Goal: Complete application form

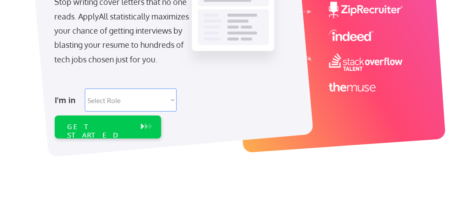
scroll to position [176, 0]
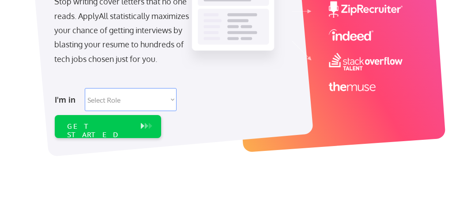
click at [129, 99] on select "Select Role Software Engineering Product Management Customer Success Sales UI/U…" at bounding box center [131, 99] width 92 height 23
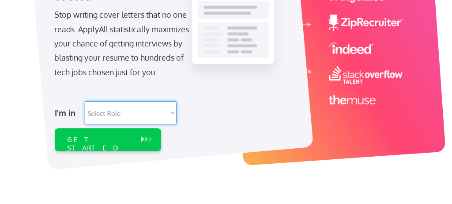
scroll to position [166, 0]
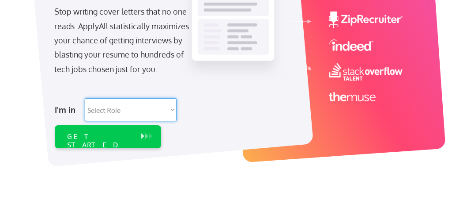
click at [117, 105] on select "Select Role Software Engineering Product Management Customer Success Sales UI/U…" at bounding box center [131, 109] width 92 height 23
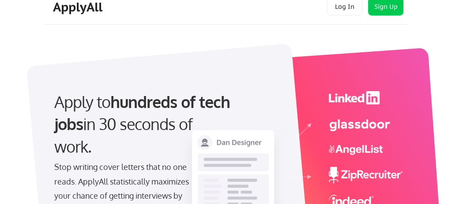
scroll to position [0, 0]
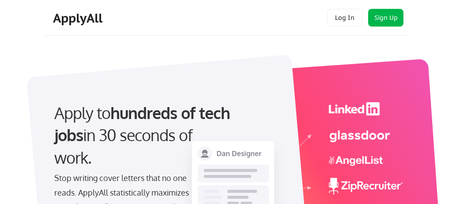
click at [387, 19] on button "Sign Up" at bounding box center [385, 18] width 35 height 18
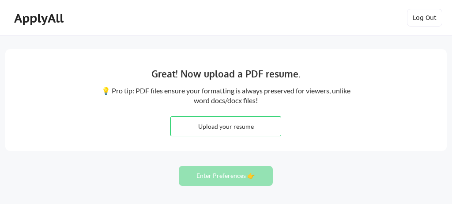
click at [230, 125] on input "file" at bounding box center [226, 126] width 110 height 19
type input "C:\fakepath\CV.pdf"
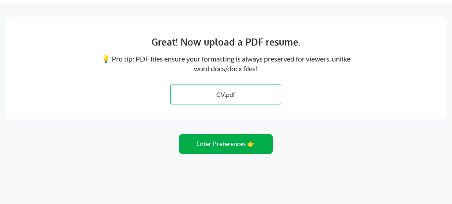
scroll to position [30, 0]
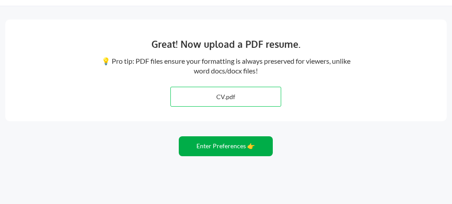
click at [216, 145] on button "Enter Preferences 👉" at bounding box center [226, 146] width 94 height 20
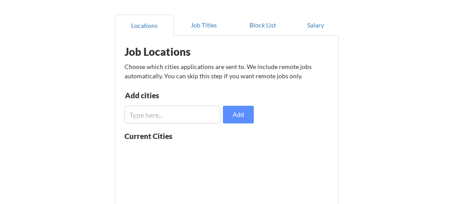
scroll to position [68, 0]
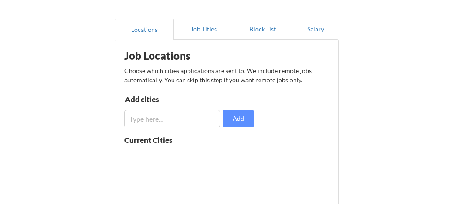
click at [176, 120] on input "input" at bounding box center [173, 119] width 96 height 18
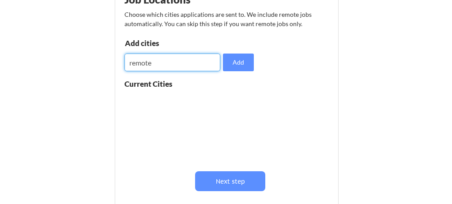
scroll to position [128, 0]
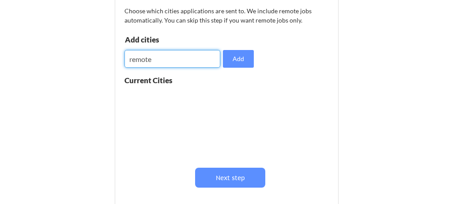
type input "remote"
click at [189, 152] on div at bounding box center [180, 123] width 111 height 70
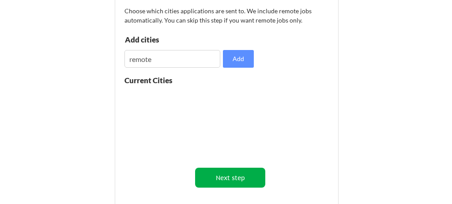
click at [221, 184] on button "Next step" at bounding box center [230, 177] width 70 height 20
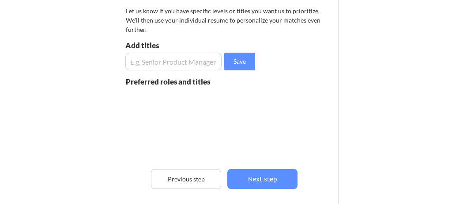
click at [176, 61] on input "input" at bounding box center [173, 62] width 96 height 18
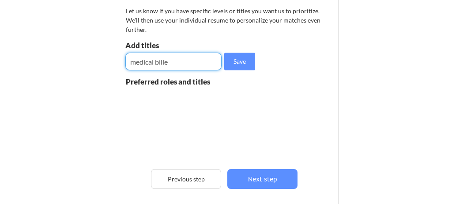
type input "medical biller"
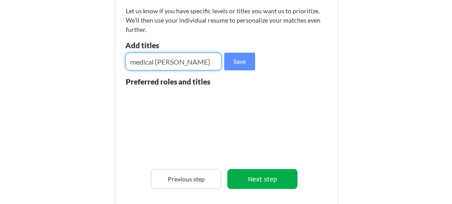
click at [266, 178] on button "Next step" at bounding box center [262, 179] width 70 height 20
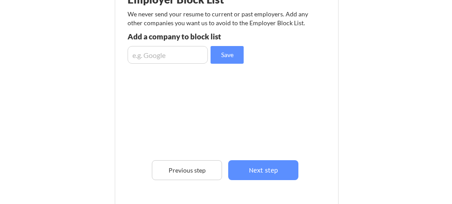
scroll to position [129, 0]
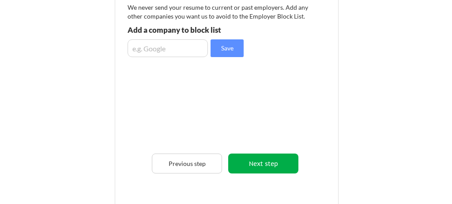
click at [261, 158] on button "Next step" at bounding box center [263, 163] width 70 height 20
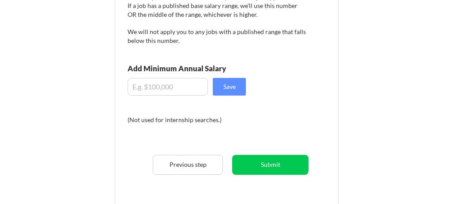
scroll to position [164, 0]
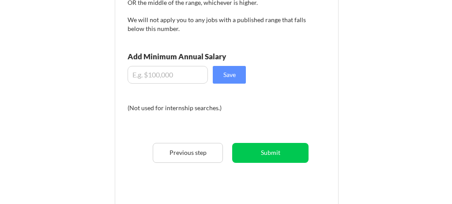
click at [145, 74] on input "input" at bounding box center [168, 75] width 80 height 18
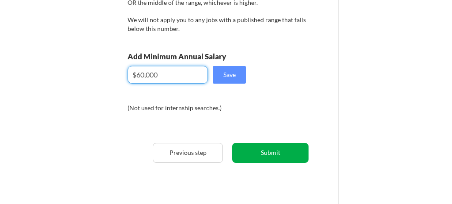
type input "$60,000"
click at [280, 151] on button "Submit" at bounding box center [270, 153] width 76 height 20
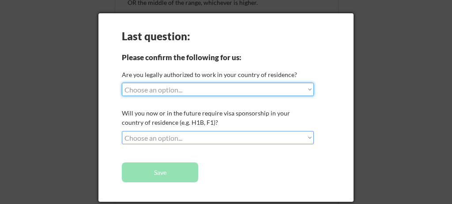
click at [172, 87] on select "Choose an option... Yes, I am a US Citizen Yes, I am a Canadian Citizen Yes, I …" at bounding box center [218, 89] width 192 height 13
select select ""yes__i_am_a_us_citizen""
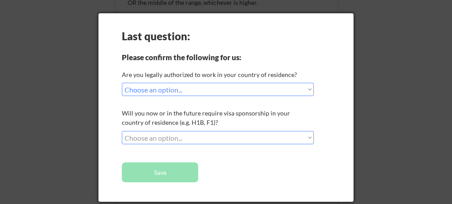
click at [246, 139] on select "Choose an option... No, I will not need sponsorship Yes, I will need sponsorship" at bounding box center [218, 137] width 192 height 13
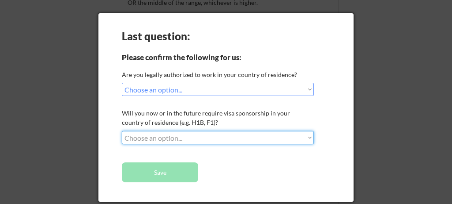
click at [163, 175] on button "Save" at bounding box center [160, 172] width 76 height 20
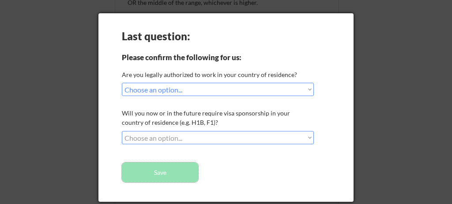
click at [167, 138] on select "Choose an option... No, I will not need sponsorship Yes, I will need sponsorship" at bounding box center [218, 137] width 192 height 13
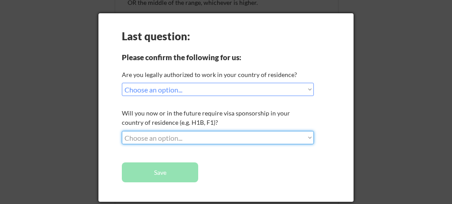
select select ""no__i_will_not_need_sponsorship""
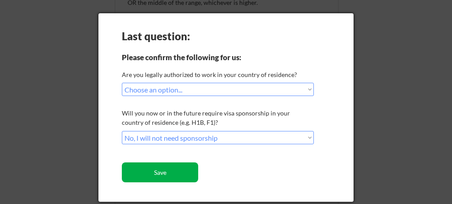
click at [171, 174] on button "Save" at bounding box center [160, 172] width 76 height 20
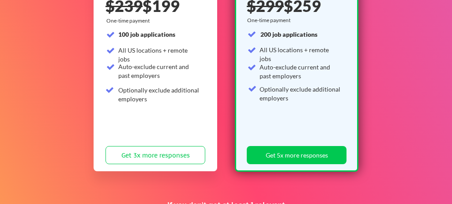
scroll to position [174, 0]
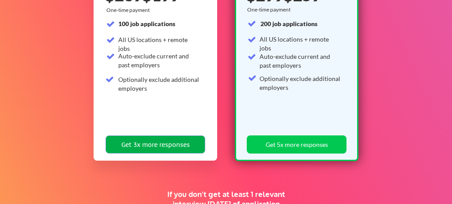
click at [159, 147] on button "Get 3x more responses" at bounding box center [156, 144] width 100 height 18
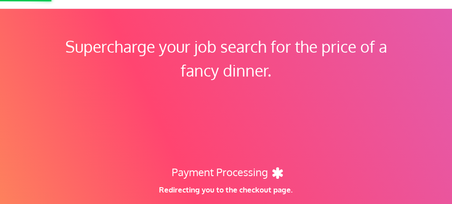
scroll to position [0, 0]
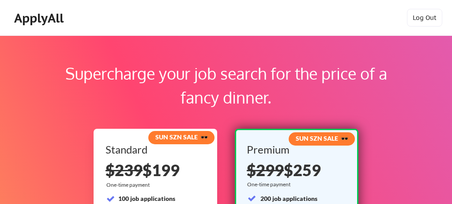
click at [31, 23] on div "ApplyAll" at bounding box center [40, 18] width 52 height 15
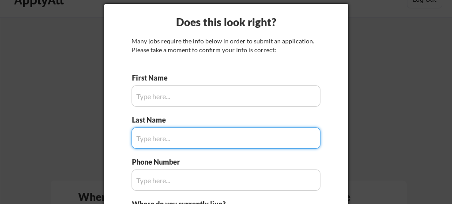
scroll to position [22, 0]
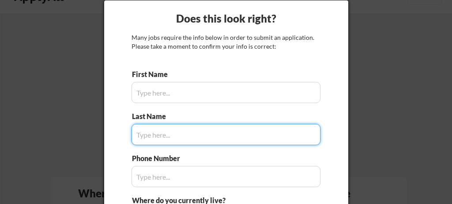
click at [220, 96] on input "input" at bounding box center [226, 92] width 189 height 21
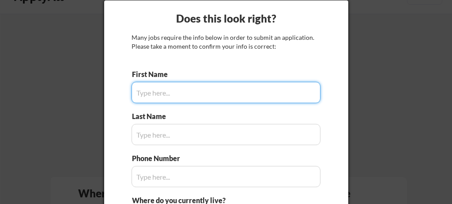
click at [220, 96] on input "input" at bounding box center [226, 92] width 189 height 21
type input "[PERSON_NAME]"
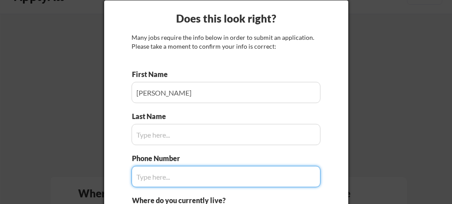
click at [200, 134] on input "input" at bounding box center [226, 134] width 189 height 21
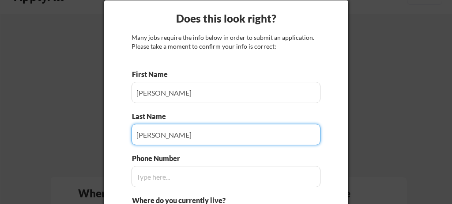
type input "[PERSON_NAME]"
click at [214, 175] on input "input" at bounding box center [226, 176] width 189 height 21
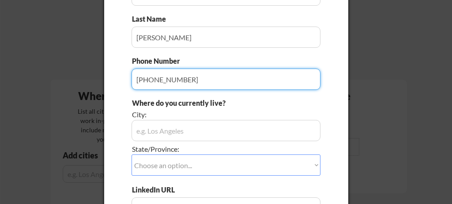
scroll to position [119, 0]
type input "[PHONE_NUMBER]"
click at [183, 134] on input "input" at bounding box center [226, 129] width 189 height 21
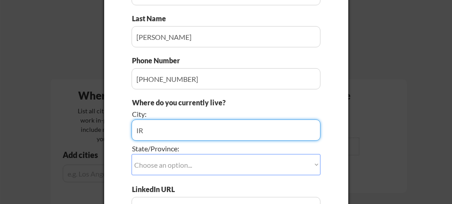
type input "I"
type input "[GEOGRAPHIC_DATA]"
click at [192, 165] on select "Choose an option... Other/Not Applicable [US_STATE] [US_STATE] [GEOGRAPHIC_DATA…" at bounding box center [226, 164] width 189 height 21
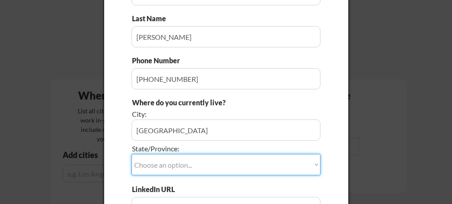
select select ""[US_STATE]""
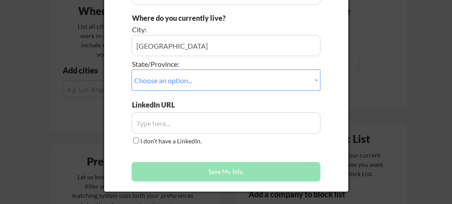
scroll to position [204, 0]
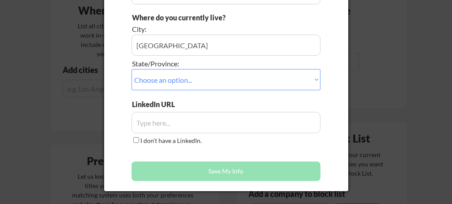
click at [164, 126] on input "input" at bounding box center [226, 122] width 189 height 21
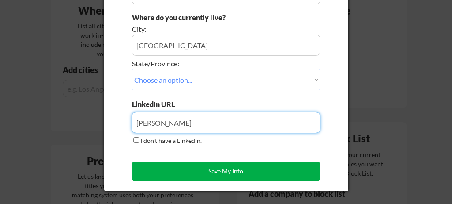
type input "[PERSON_NAME]"
click at [178, 173] on button "Save My Info" at bounding box center [226, 170] width 189 height 19
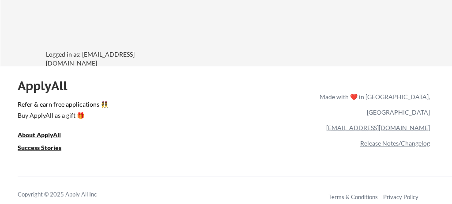
scroll to position [703, 0]
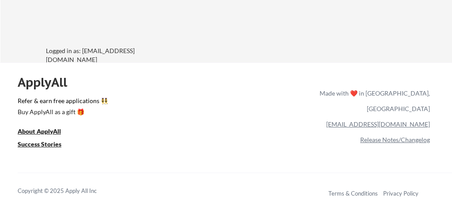
click at [328, 132] on div "Release Notes/Changelog" at bounding box center [373, 139] width 114 height 15
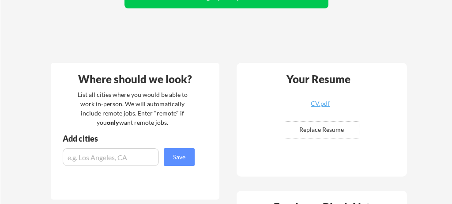
scroll to position [160, 0]
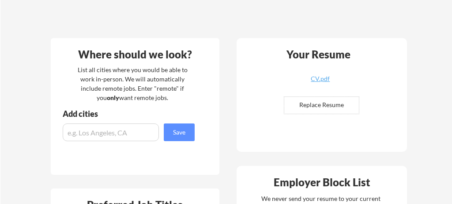
click at [114, 129] on input "input" at bounding box center [111, 132] width 96 height 18
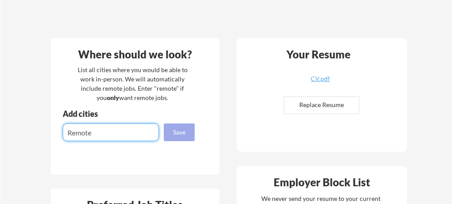
type input "Remote"
click at [171, 138] on button "Save" at bounding box center [179, 132] width 31 height 18
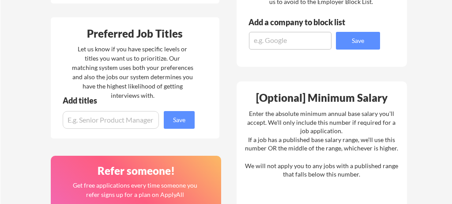
scroll to position [383, 0]
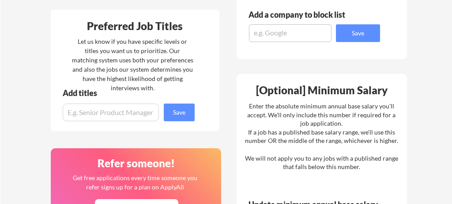
click at [121, 106] on input "input" at bounding box center [111, 112] width 96 height 18
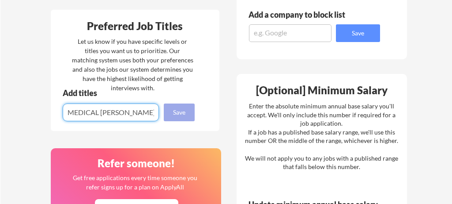
type input "MEDICAL [PERSON_NAME]"
click at [170, 113] on button "Save" at bounding box center [179, 112] width 31 height 18
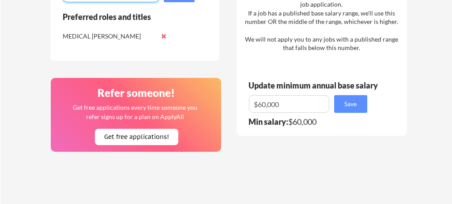
scroll to position [503, 0]
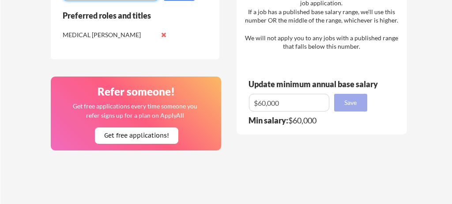
click at [345, 96] on button "Save" at bounding box center [350, 103] width 33 height 18
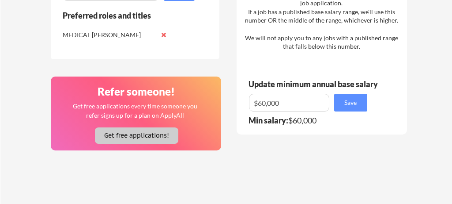
click at [160, 140] on button "Get free applications!" at bounding box center [136, 135] width 83 height 16
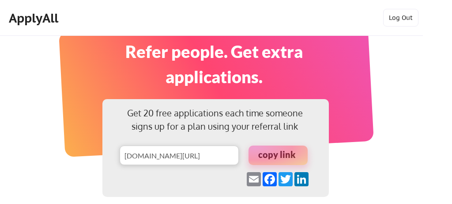
scroll to position [29, 0]
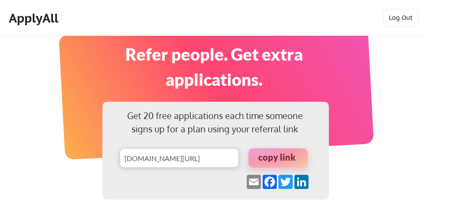
click at [35, 23] on div "ApplyAll" at bounding box center [35, 18] width 52 height 15
